Goal: Information Seeking & Learning: Learn about a topic

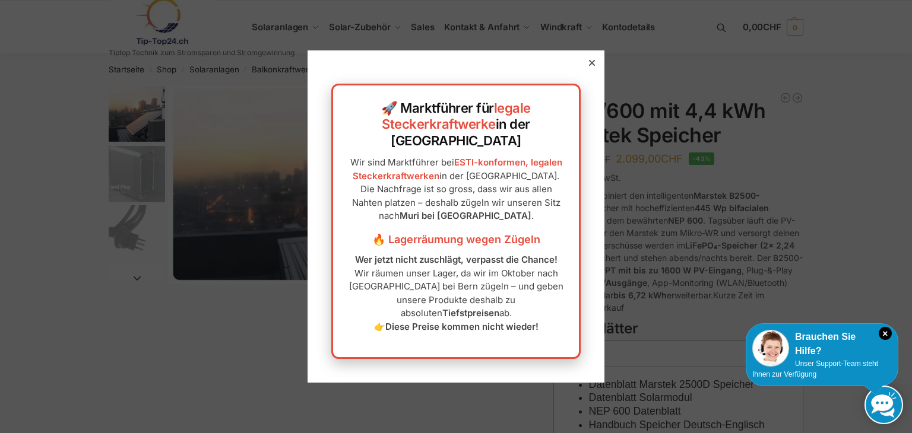
click at [584, 93] on div "🚀 Marktführer für legale Steckerkraftwerke in der Schweiz Wir sind Marktführer …" at bounding box center [456, 216] width 297 height 332
drag, startPoint x: 581, startPoint y: 81, endPoint x: 666, endPoint y: 146, distance: 106.7
click at [589, 66] on icon at bounding box center [592, 63] width 6 height 6
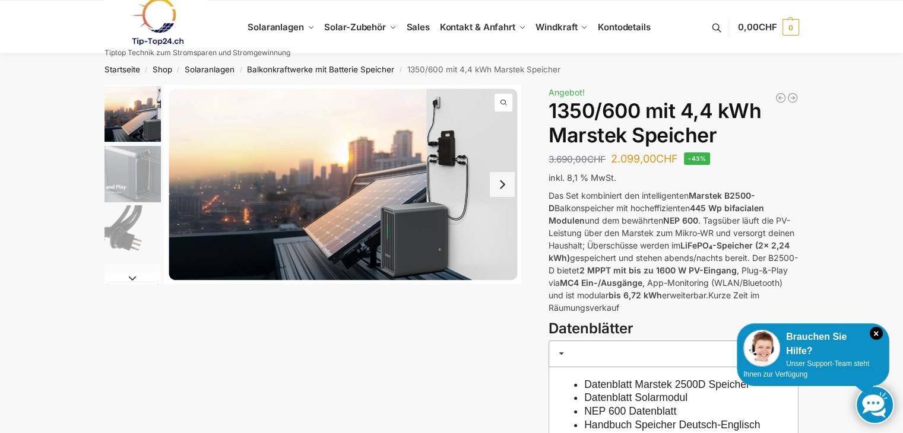
click at [635, 249] on p "Das Set kombiniert den intelligenten Marstek B2500-D Balkonspeicher mit hocheff…" at bounding box center [674, 251] width 250 height 125
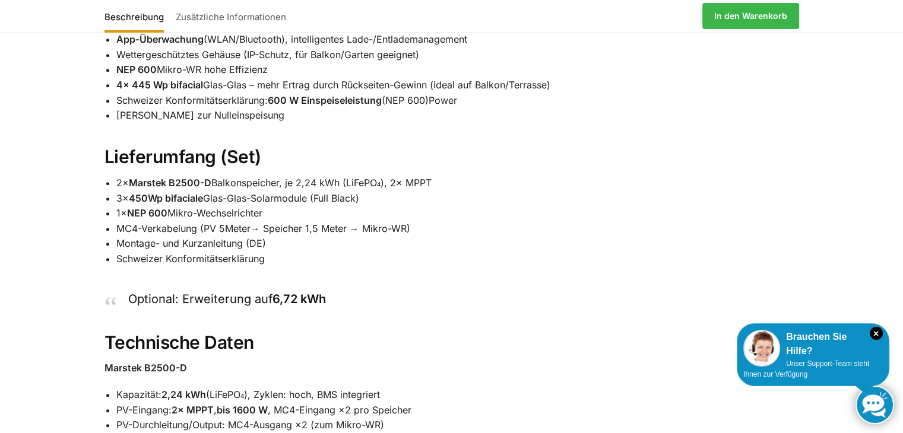
scroll to position [890, 0]
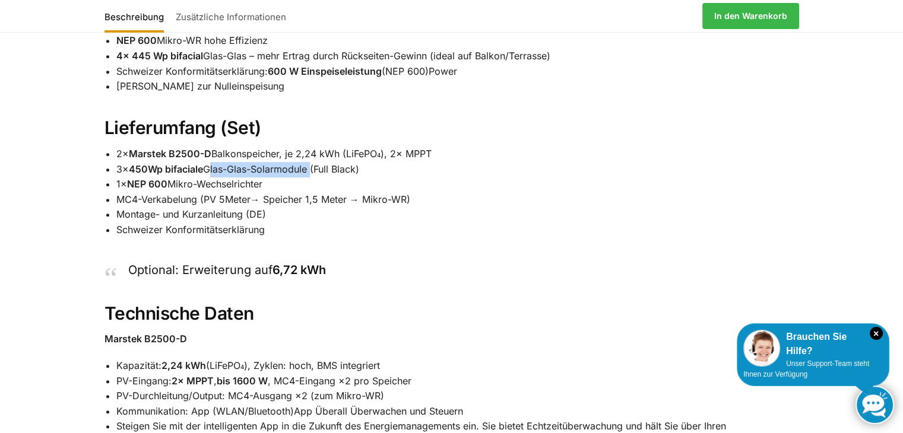
drag, startPoint x: 312, startPoint y: 182, endPoint x: 209, endPoint y: 179, distance: 102.7
click at [209, 177] on li "3× 450Wp bifaciale Glas-Glas-Solarmodule (Full Black)" at bounding box center [457, 169] width 683 height 15
copy li "Glas-Glas-Solarmodule"
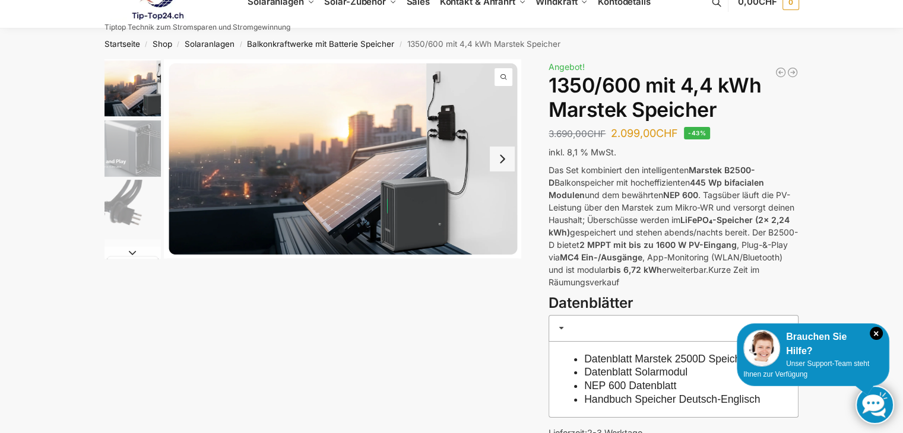
scroll to position [0, 0]
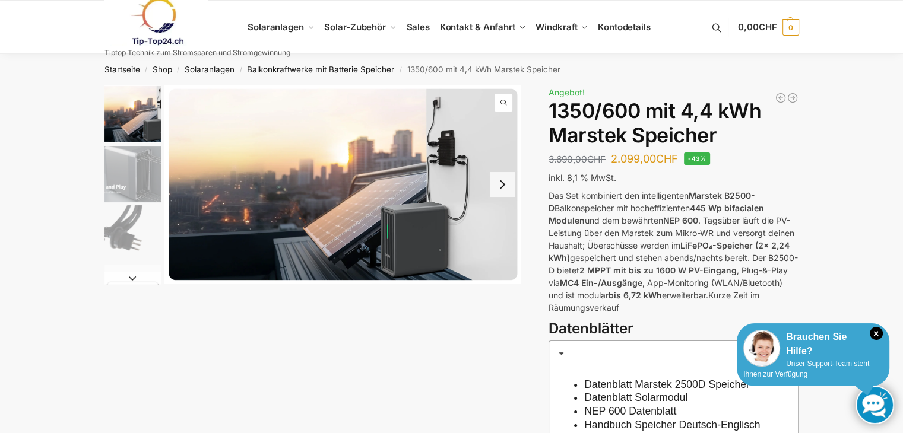
click at [816, 360] on span "Unser Support-Team steht Ihnen zur Verfügung" at bounding box center [806, 369] width 126 height 19
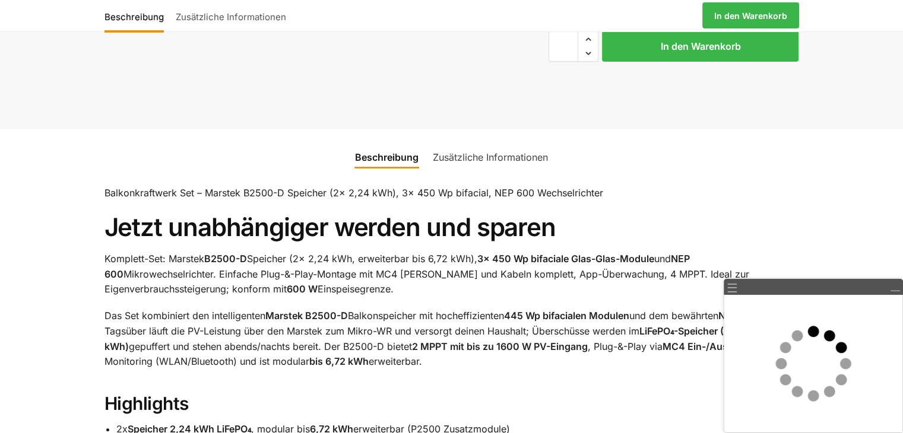
scroll to position [475, 0]
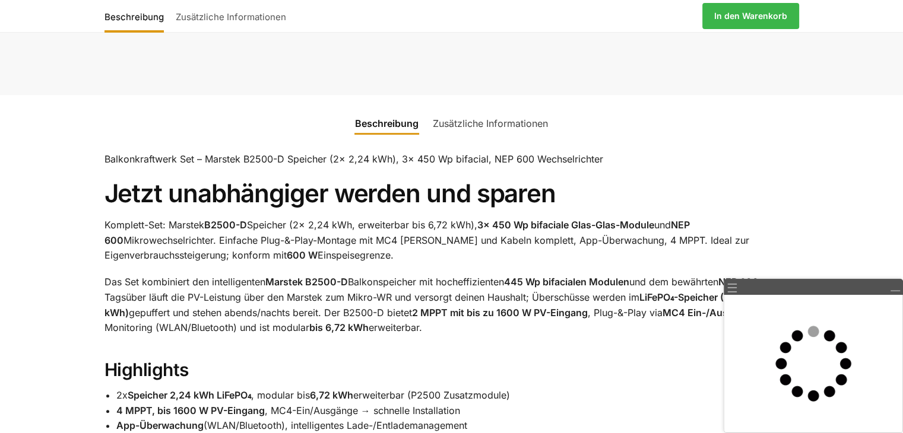
click at [412, 296] on p "Das Set kombiniert den intelligenten Marstek B2500-D Balkonspeicher mit hocheff…" at bounding box center [451, 305] width 695 height 61
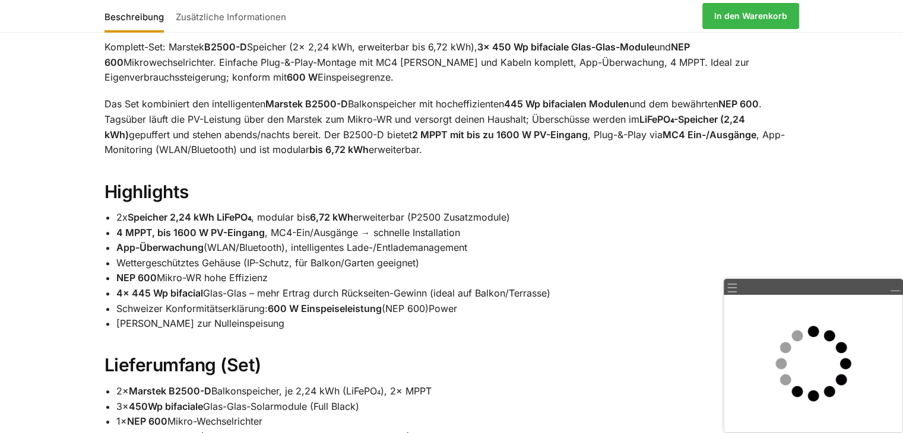
scroll to position [712, 0]
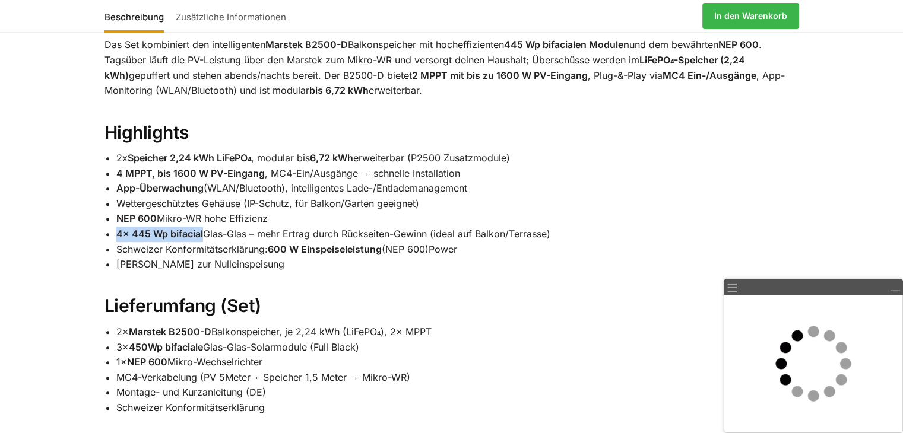
drag, startPoint x: 203, startPoint y: 247, endPoint x: 115, endPoint y: 248, distance: 87.9
copy strong "4× 445 Wp bifacial"
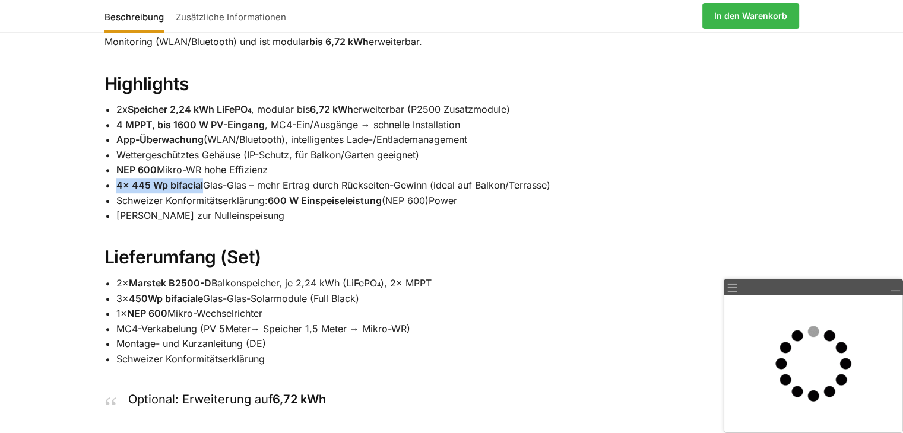
scroll to position [890, 0]
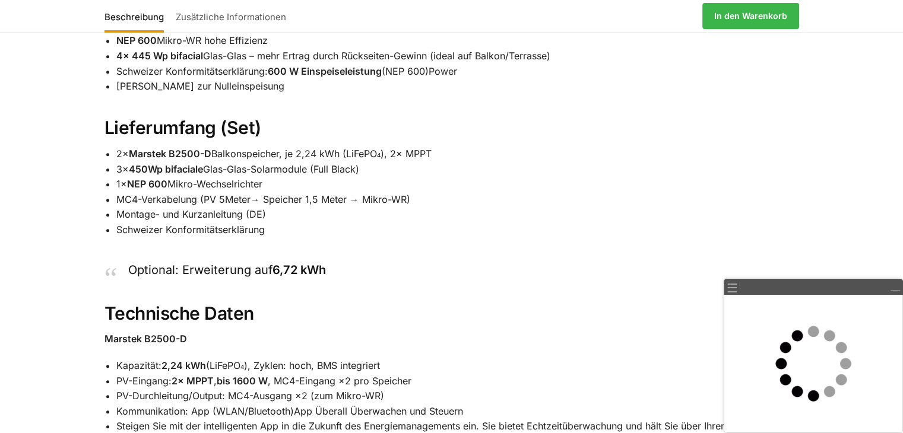
drag, startPoint x: 110, startPoint y: 286, endPoint x: 154, endPoint y: 272, distance: 46.6
click at [128, 279] on blockquote "Optional: Erweiterung auf 6,72 kWh" at bounding box center [451, 270] width 647 height 17
drag, startPoint x: 158, startPoint y: 272, endPoint x: 189, endPoint y: 267, distance: 31.9
click at [159, 272] on div "Balkonkraftwerk Set – Marstek B2500-D Speicher (2x 2,24 kWh), 3× 450 Wp bifacia…" at bounding box center [452, 280] width 744 height 1116
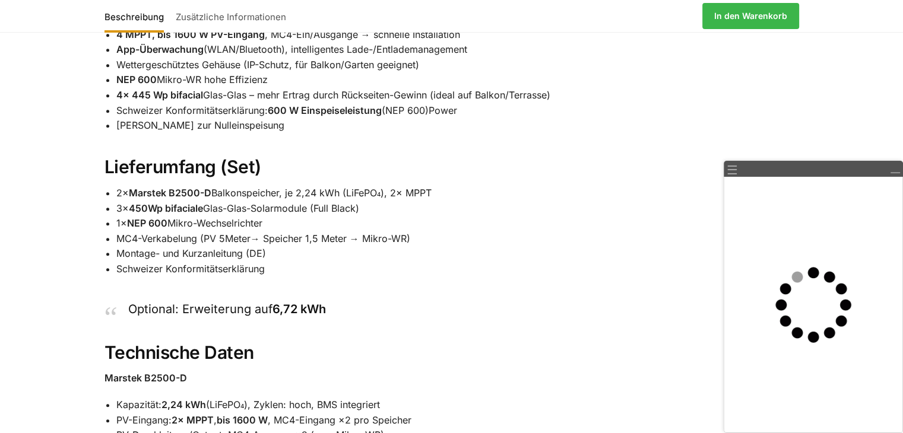
scroll to position [831, 0]
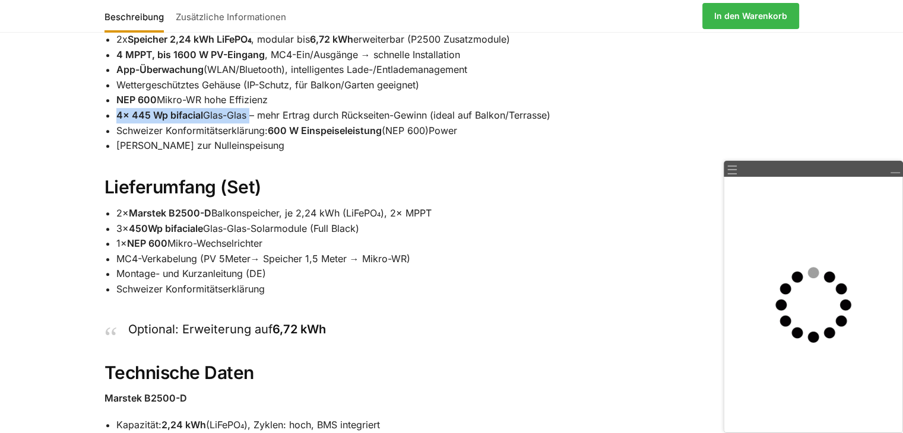
drag, startPoint x: 115, startPoint y: 123, endPoint x: 250, endPoint y: 135, distance: 135.3
click at [250, 135] on div "Balkonkraftwerk Set – Marstek B2500-D Speicher (2x 2,24 kWh), 3× 450 Wp bifacia…" at bounding box center [452, 340] width 744 height 1116
copy li "4× 445 Wp bifacial Glas-Glas"
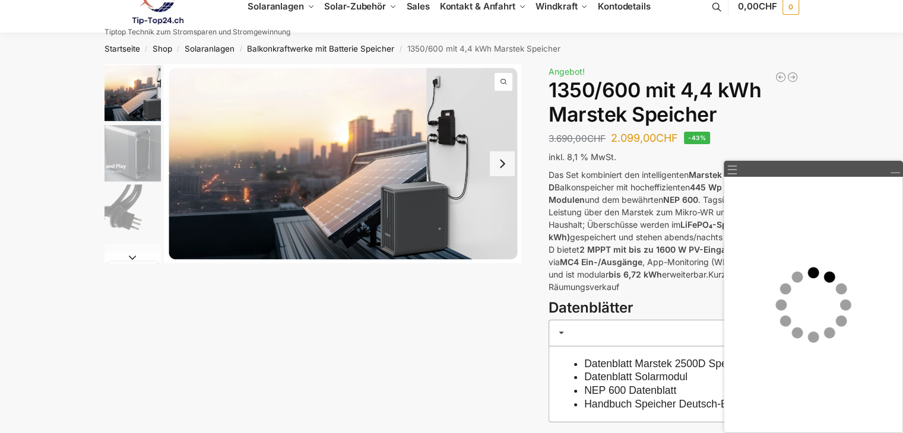
scroll to position [0, 0]
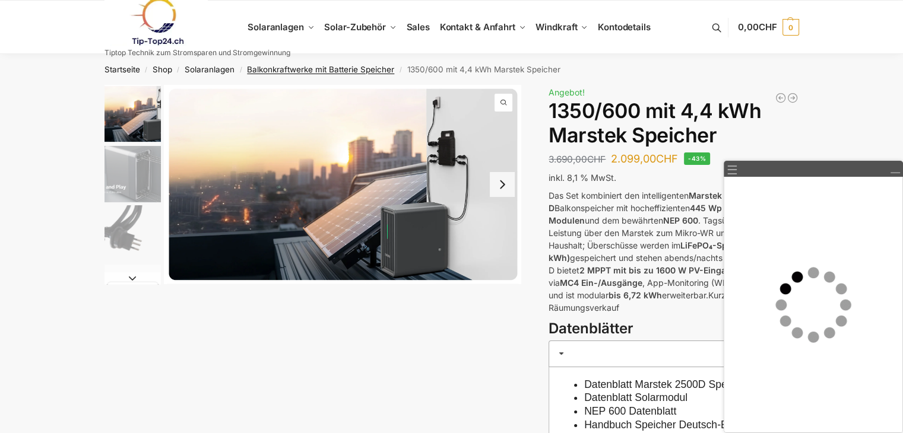
click at [289, 70] on link "Balkonkraftwerke mit Batterie Speicher" at bounding box center [320, 69] width 147 height 9
